Goal: Find contact information: Find contact information

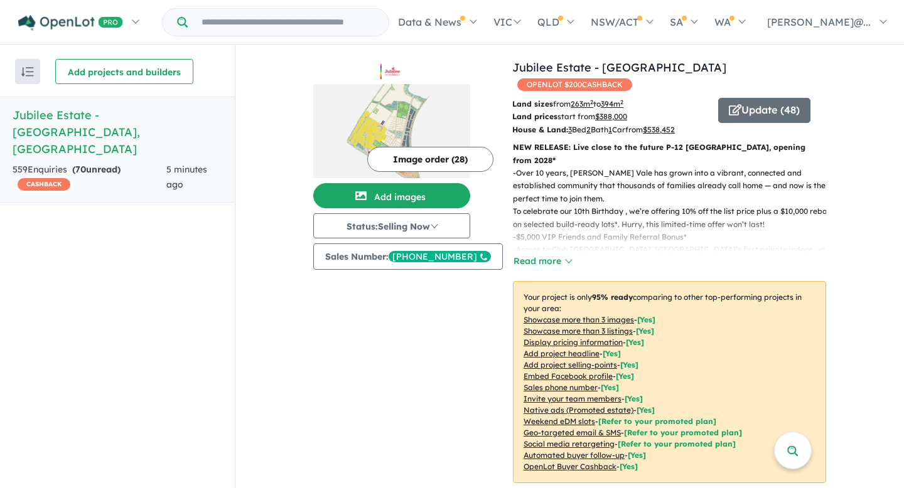
click at [325, 98] on div "Image order ( 28 ) Add images Status: Selling Now In Planning Coming Soon Selli…" at bounding box center [412, 292] width 199 height 466
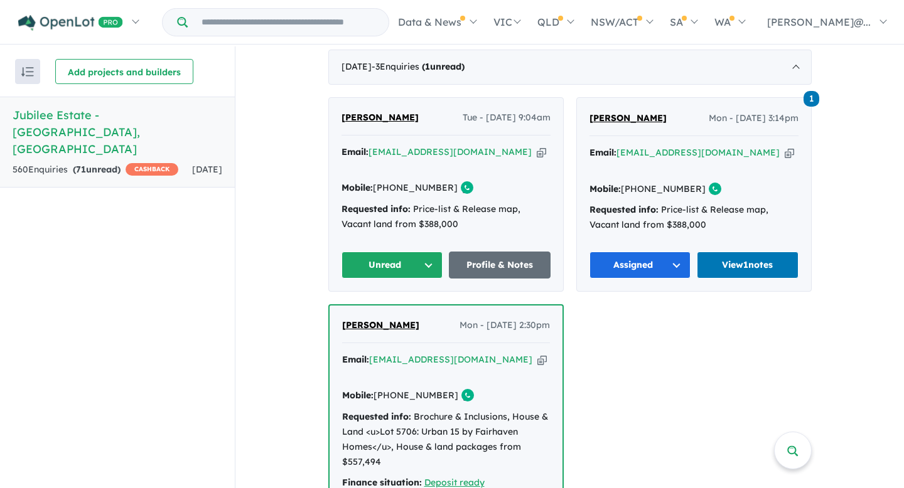
scroll to position [522, 0]
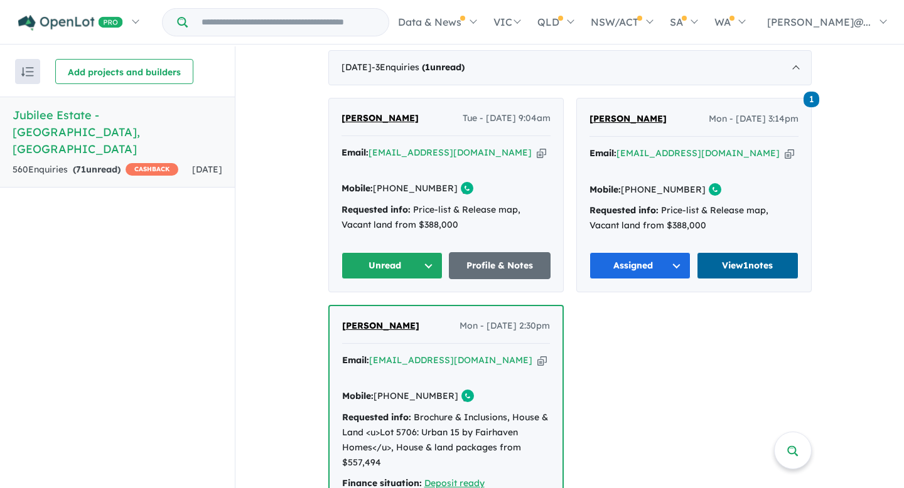
click at [754, 252] on link "View 1 notes" at bounding box center [748, 265] width 102 height 27
drag, startPoint x: 440, startPoint y: 169, endPoint x: 389, endPoint y: 171, distance: 50.9
click at [389, 181] on div "Mobile: [PHONE_NUMBER] Copied!" at bounding box center [445, 188] width 209 height 15
drag, startPoint x: 437, startPoint y: 169, endPoint x: 392, endPoint y: 172, distance: 45.2
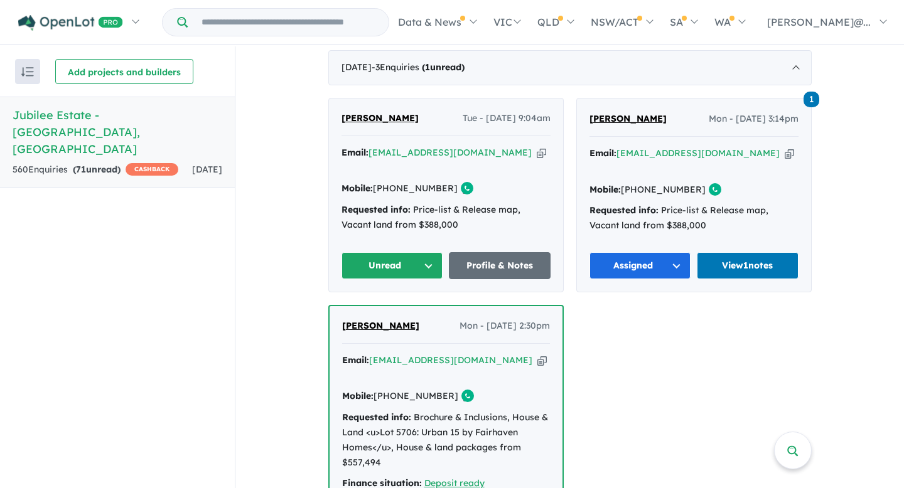
click at [392, 183] on link "[PHONE_NUMBER]" at bounding box center [415, 188] width 85 height 11
copy link "433 002 837"
click at [499, 252] on link "Profile & Notes" at bounding box center [500, 265] width 102 height 27
drag, startPoint x: 336, startPoint y: 117, endPoint x: 362, endPoint y: 116, distance: 25.8
click at [362, 116] on div "[PERSON_NAME] Tue - [DATE] 9:04am Email: [EMAIL_ADDRESS][DOMAIN_NAME] Copied! M…" at bounding box center [446, 195] width 234 height 193
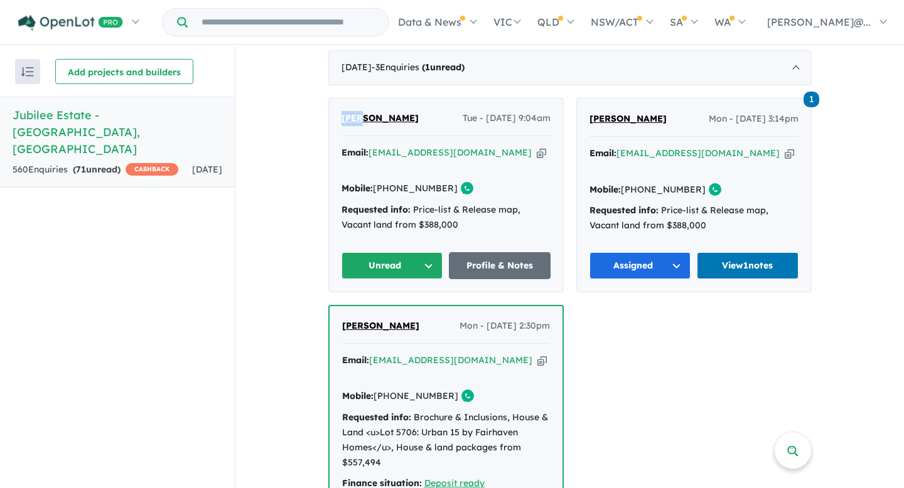
copy span "Aman"
drag, startPoint x: 395, startPoint y: 114, endPoint x: 368, endPoint y: 114, distance: 27.0
click at [368, 114] on div "[PERSON_NAME] Tue - [DATE] 9:04am" at bounding box center [445, 123] width 209 height 25
copy span "[PERSON_NAME]"
drag, startPoint x: 439, startPoint y: 170, endPoint x: 392, endPoint y: 170, distance: 47.1
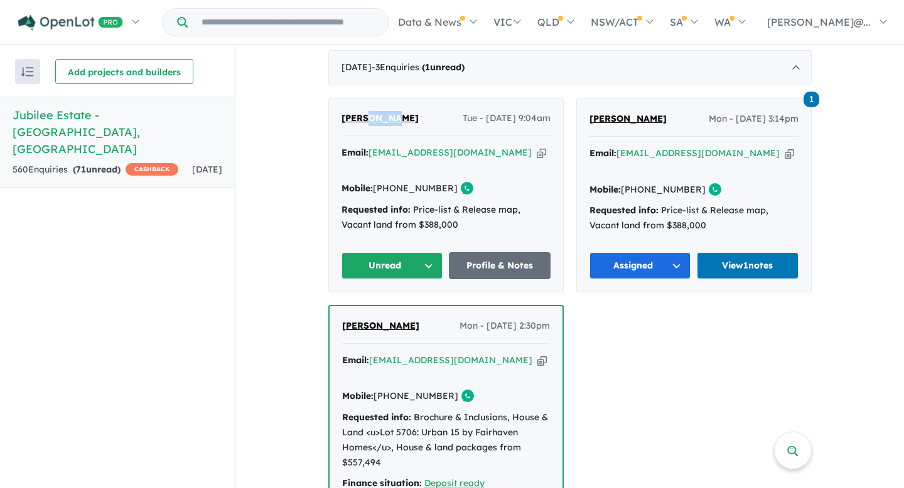
click at [392, 181] on div "Mobile: [PHONE_NUMBER] Copied!" at bounding box center [445, 188] width 209 height 15
copy link "433 002 837"
click at [422, 252] on button "Unread" at bounding box center [392, 265] width 102 height 27
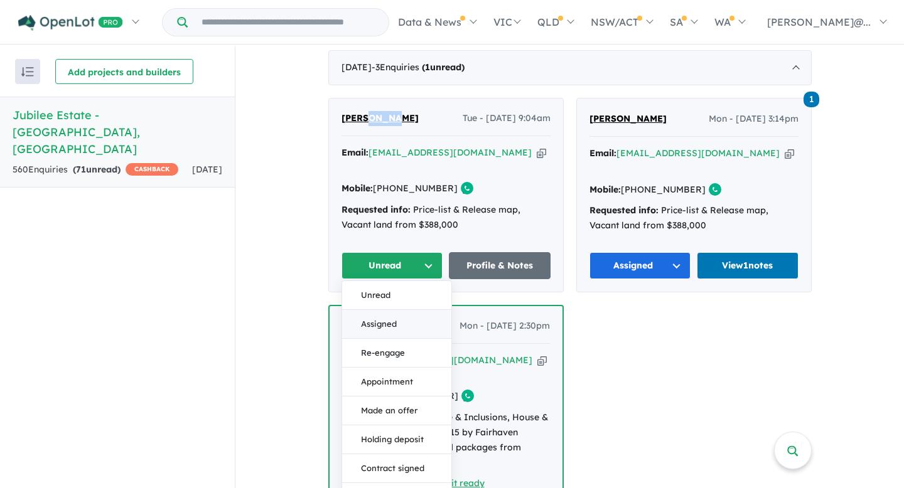
click at [417, 310] on button "Assigned" at bounding box center [396, 324] width 109 height 29
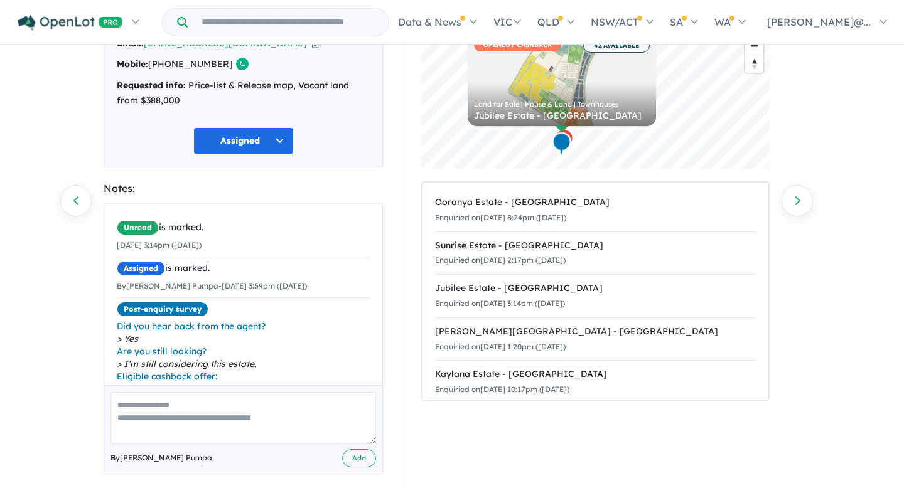
scroll to position [110, 0]
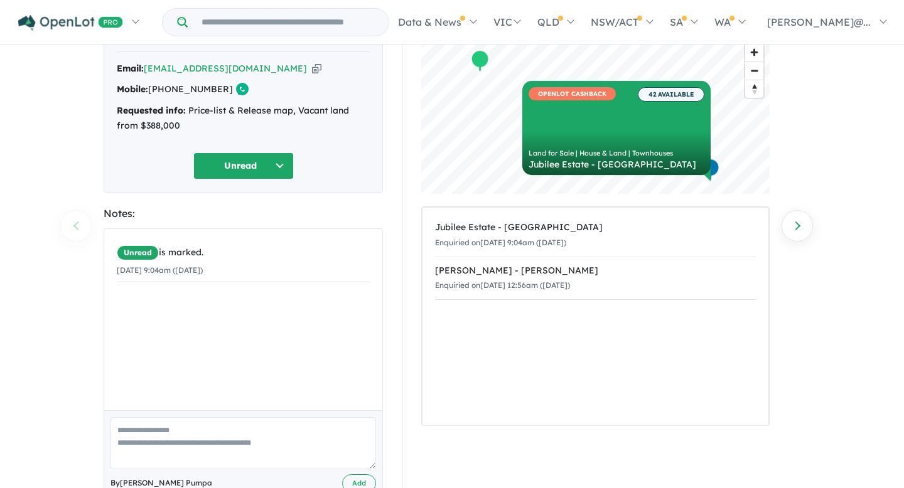
scroll to position [110, 0]
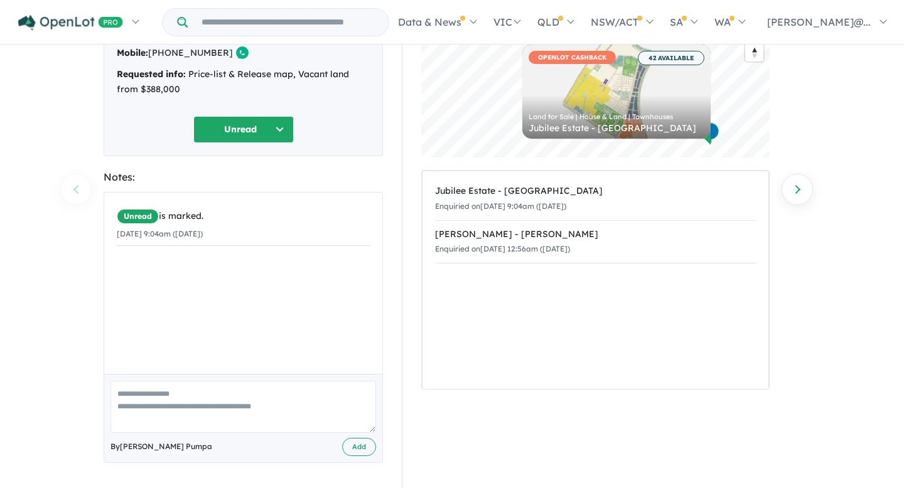
click at [412, 323] on div "Recent Activities: © Mapbox © OpenStreetMap Improve this map OPENLOT CASHBACK 4…" at bounding box center [601, 232] width 398 height 511
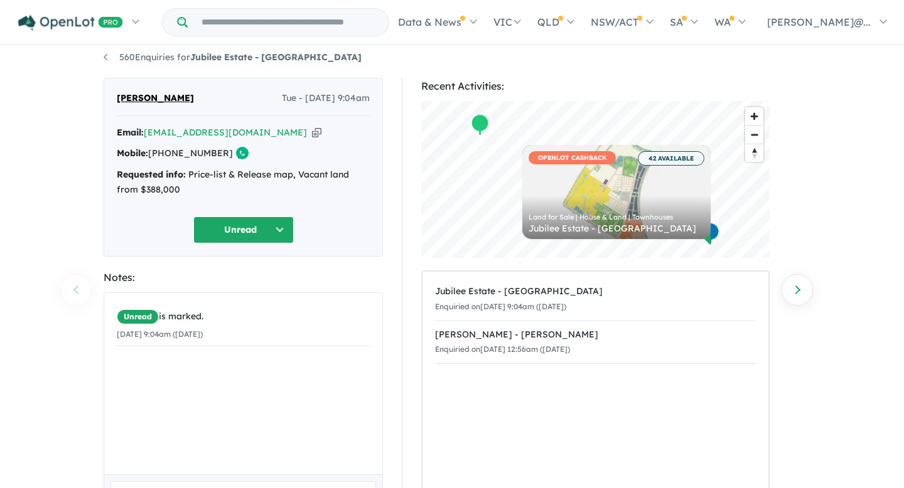
scroll to position [0, 0]
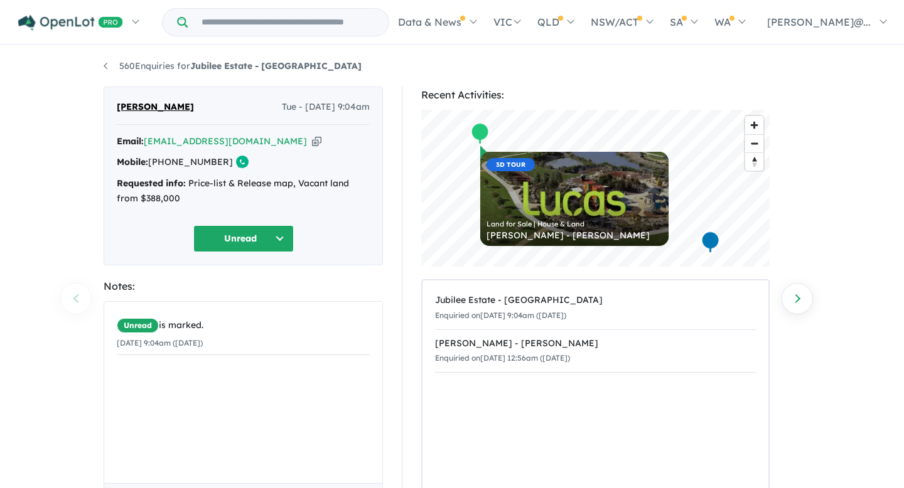
click at [312, 145] on icon "button" at bounding box center [316, 141] width 9 height 13
